Goal: Task Accomplishment & Management: Use online tool/utility

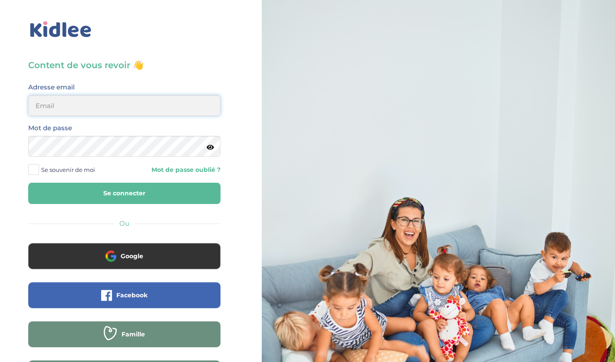
type input "belaidounifarah@gmail.com"
click at [120, 197] on button "Se connecter" at bounding box center [124, 193] width 192 height 21
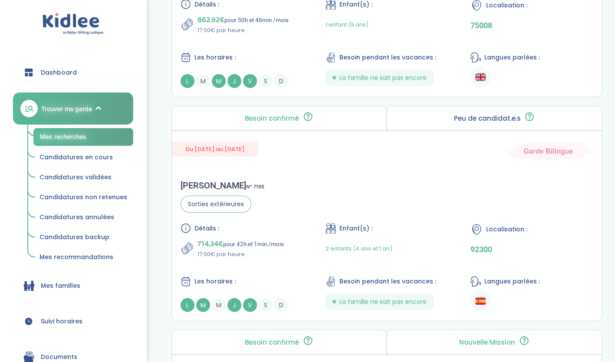
scroll to position [1177, 0]
click at [391, 153] on div "Du 01-09-2025 au 03-07-2026 Garde Bilingue" at bounding box center [387, 146] width 430 height 30
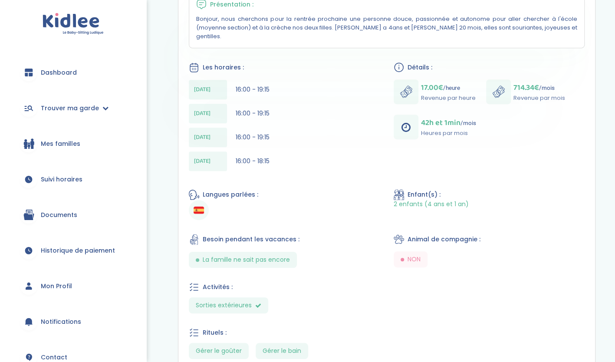
scroll to position [213, 0]
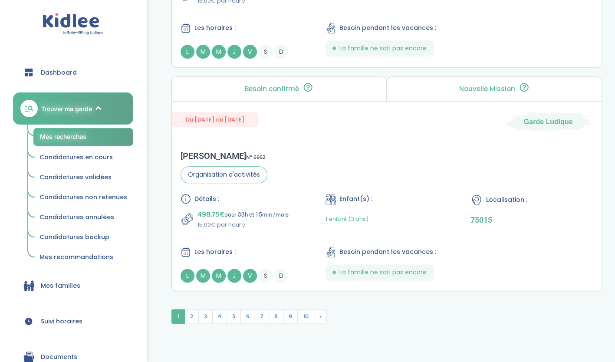
scroll to position [2372, 0]
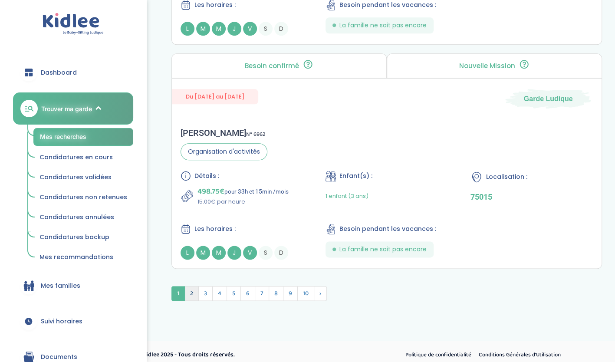
click at [190, 290] on span "2" at bounding box center [191, 293] width 14 height 15
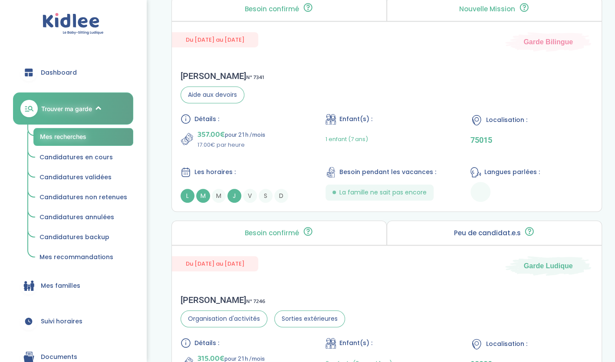
scroll to position [2175, 0]
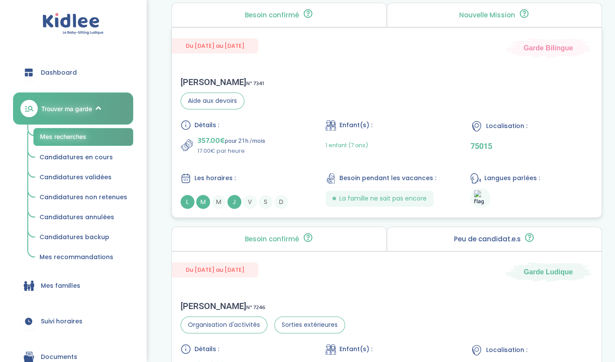
click at [285, 139] on div "357.00€ pour 21h /mois 17.00€ par heure" at bounding box center [241, 144] width 122 height 21
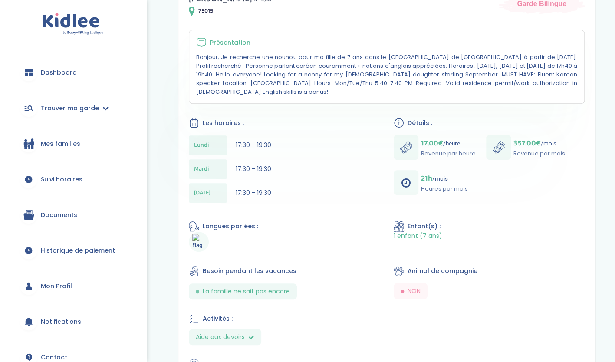
scroll to position [189, 0]
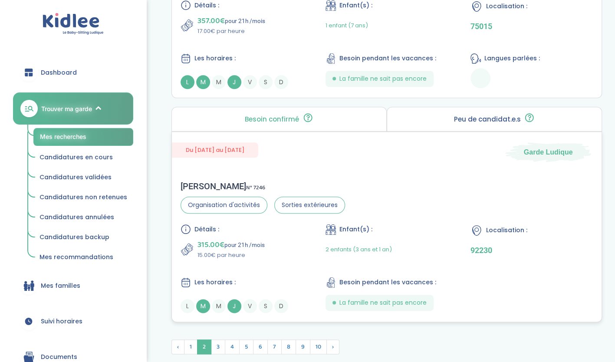
scroll to position [2348, 0]
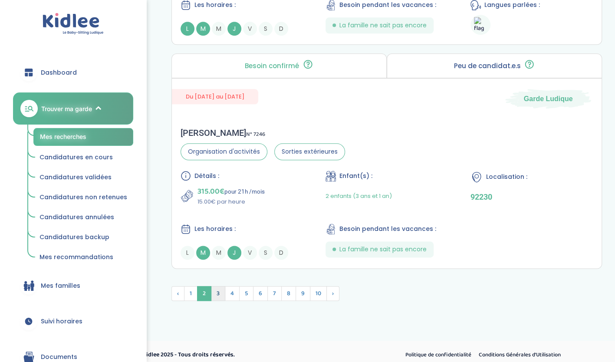
click at [220, 286] on span "3" at bounding box center [218, 293] width 14 height 15
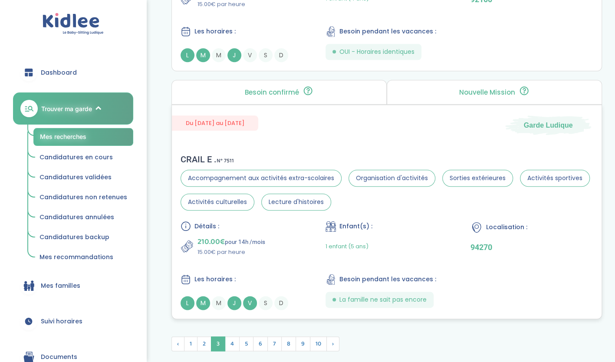
scroll to position [2350, 0]
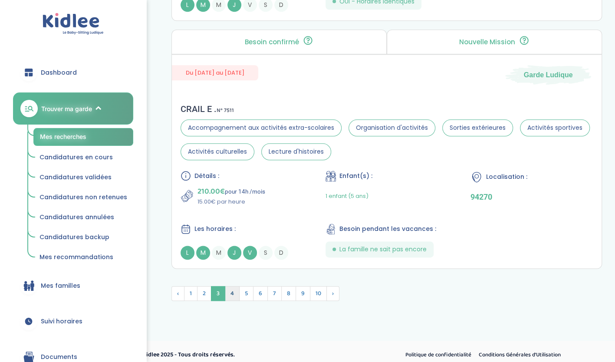
click at [233, 287] on span "4" at bounding box center [232, 293] width 15 height 15
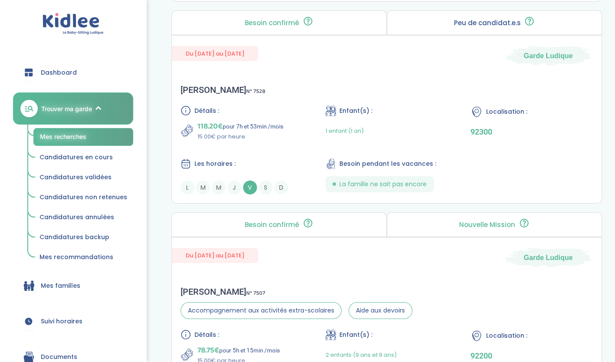
scroll to position [1442, 0]
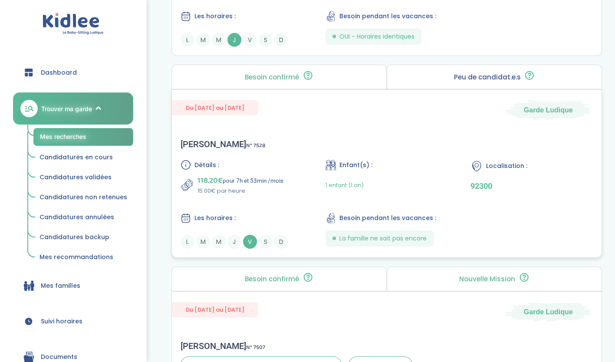
click at [289, 200] on div "Détails : 118.20€ pour 7h et 53min /mois 15.00€ par heure Enfant(s) : 1 enfant …" at bounding box center [386, 204] width 412 height 89
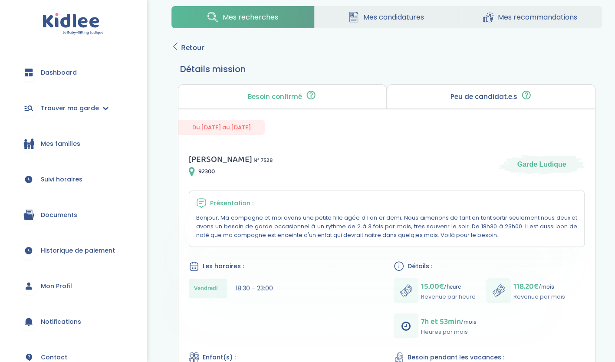
scroll to position [10, 0]
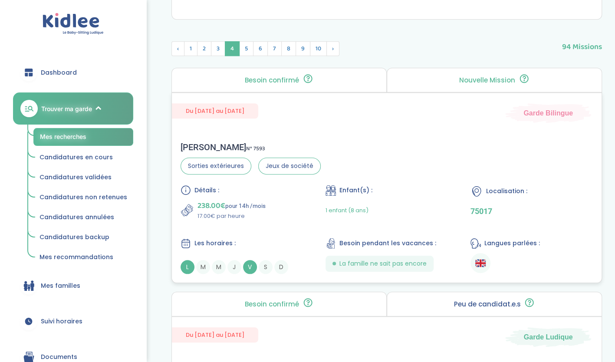
scroll to position [326, 0]
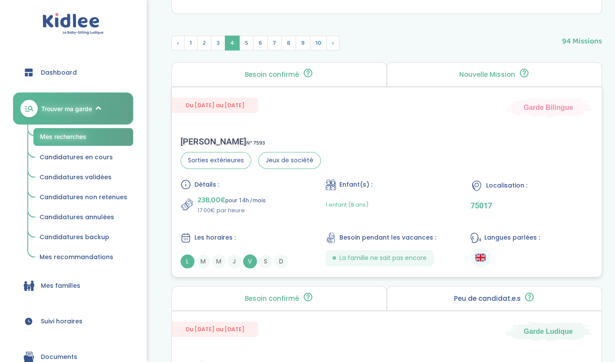
click at [304, 200] on div "Détails : 238.00€ pour 14h /mois 17.00€ par heure Enfant(s) : 1 enfant (8 ans) …" at bounding box center [386, 223] width 412 height 89
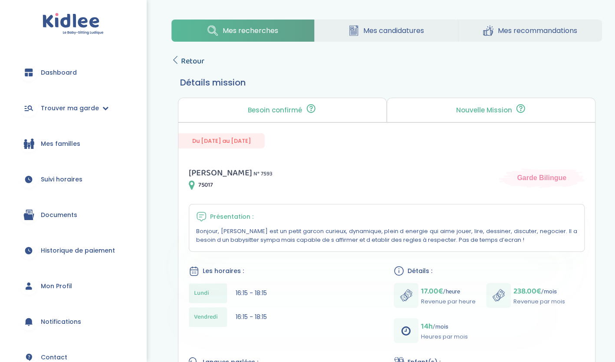
click at [186, 64] on span "Retour" at bounding box center [192, 61] width 23 height 12
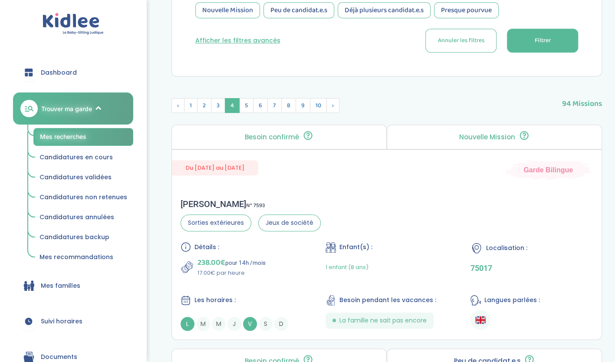
scroll to position [262, 0]
click at [245, 101] on span "5" at bounding box center [246, 106] width 14 height 15
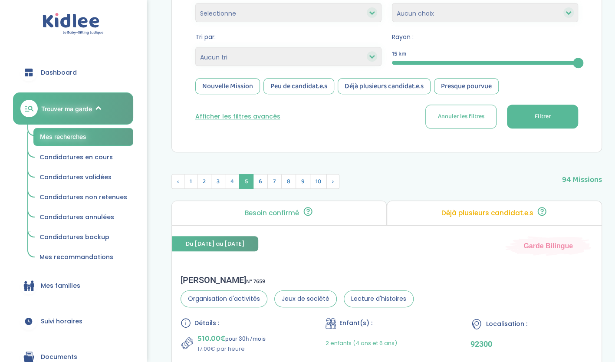
scroll to position [214, 0]
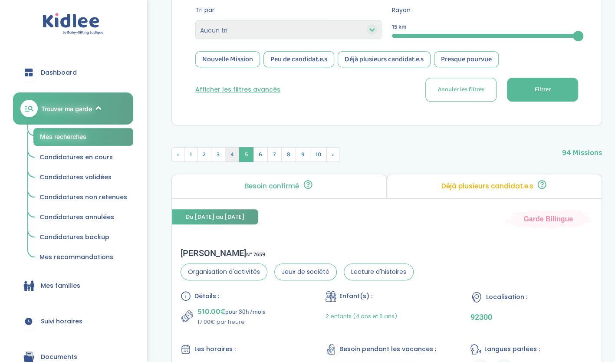
click at [236, 149] on span "4" at bounding box center [232, 154] width 15 height 15
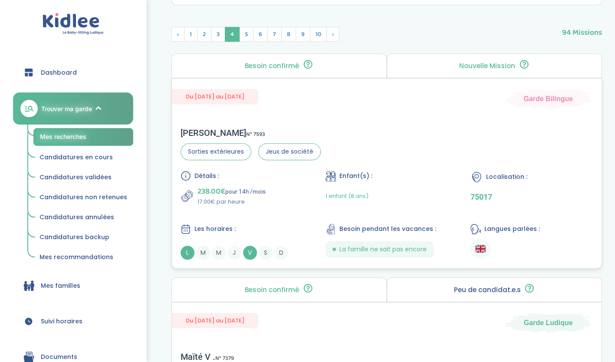
scroll to position [347, 0]
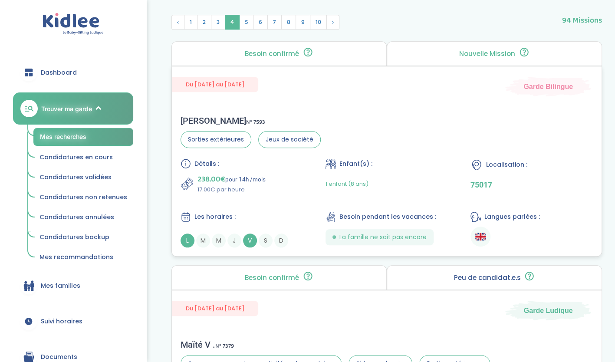
click at [281, 193] on div "Détails : 238.00€ pour 14h /mois 17.00€ par heure Enfant(s) : 1 enfant (8 ans) …" at bounding box center [386, 202] width 412 height 89
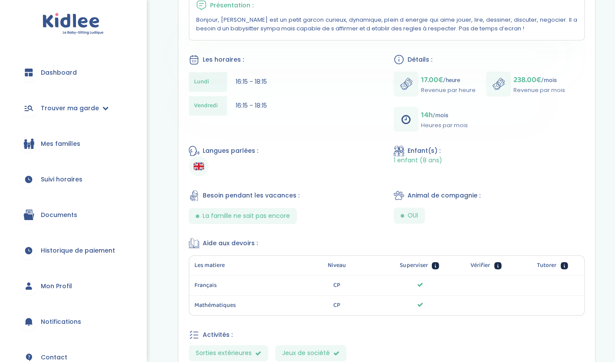
scroll to position [211, 0]
